Goal: Navigation & Orientation: Find specific page/section

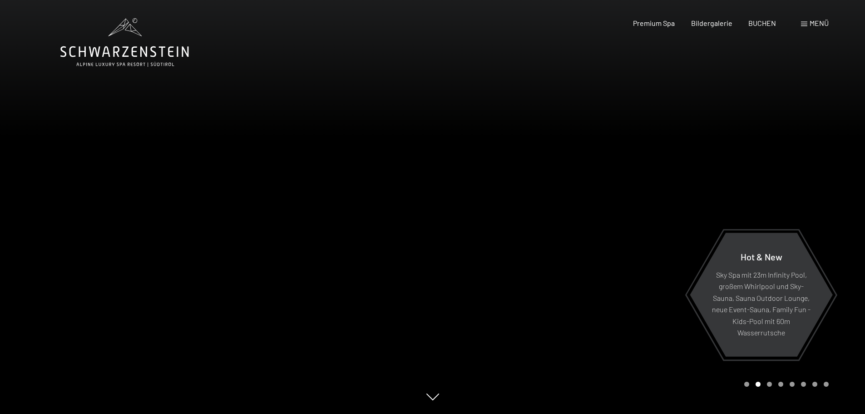
click at [809, 25] on div "Menü" at bounding box center [815, 23] width 28 height 10
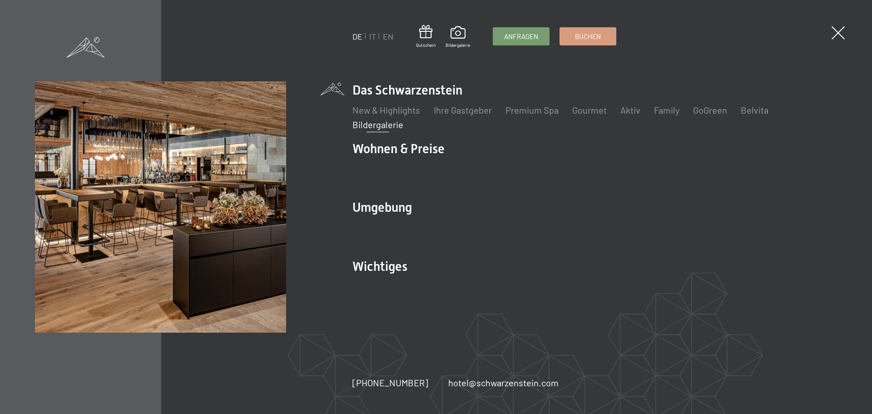
click at [377, 126] on link "Bildergalerie" at bounding box center [378, 124] width 51 height 11
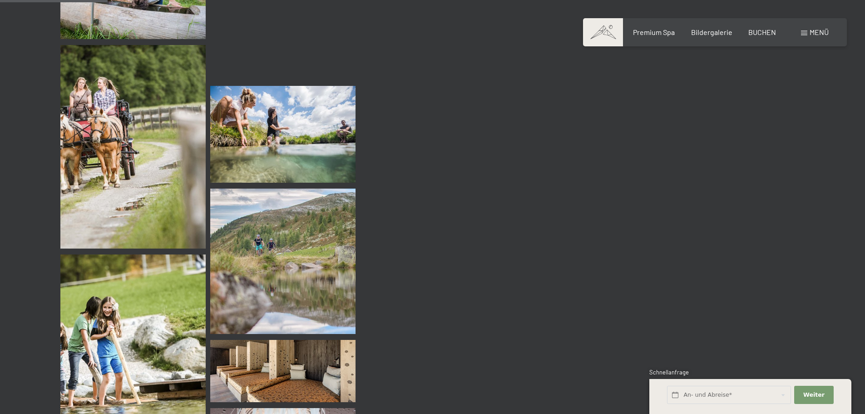
scroll to position [1454, 0]
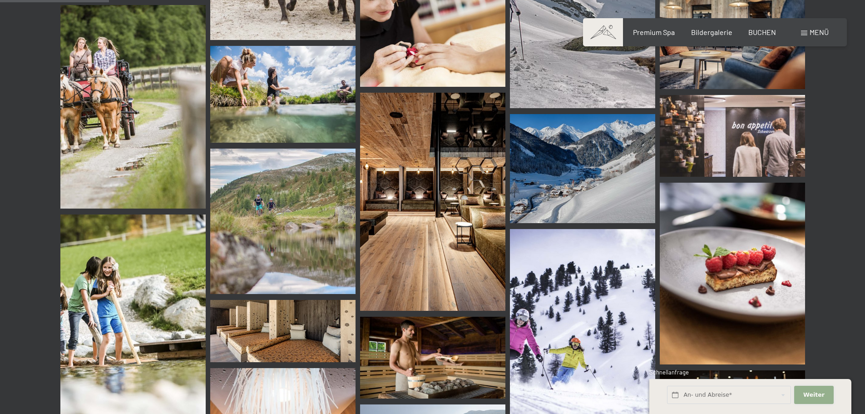
click at [812, 394] on span "Weiter" at bounding box center [814, 395] width 21 height 8
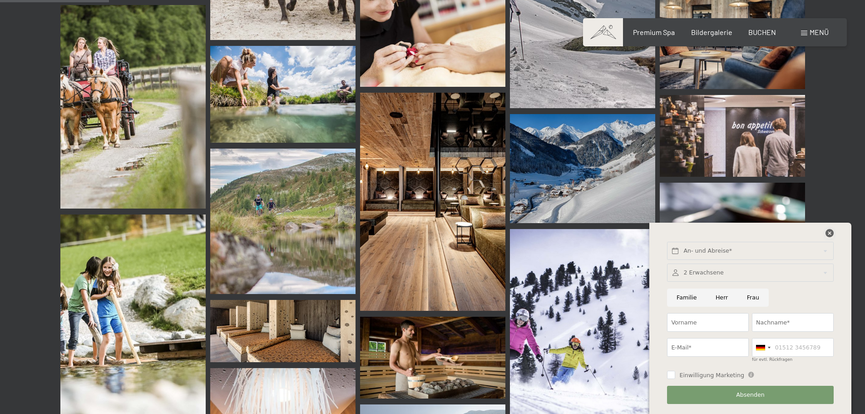
click at [829, 236] on icon at bounding box center [830, 233] width 8 height 8
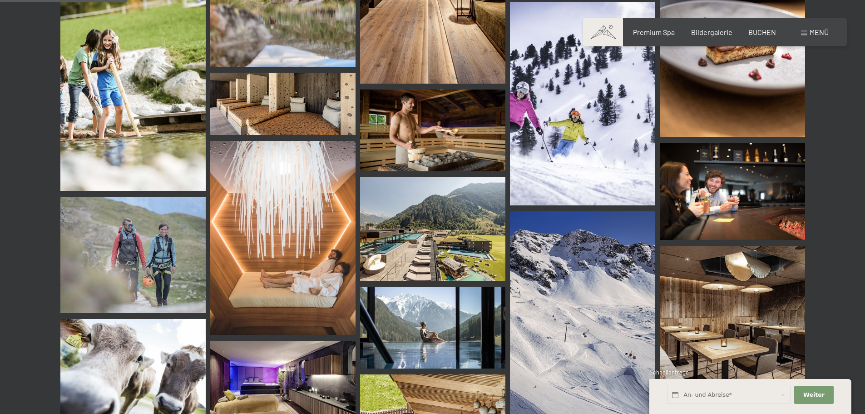
scroll to position [1726, 0]
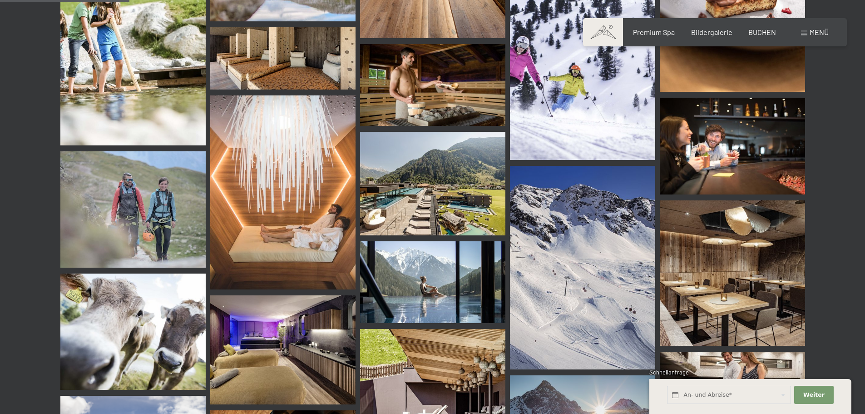
click at [456, 216] on img at bounding box center [432, 184] width 145 height 104
